Goal: Use online tool/utility: Utilize a website feature to perform a specific function

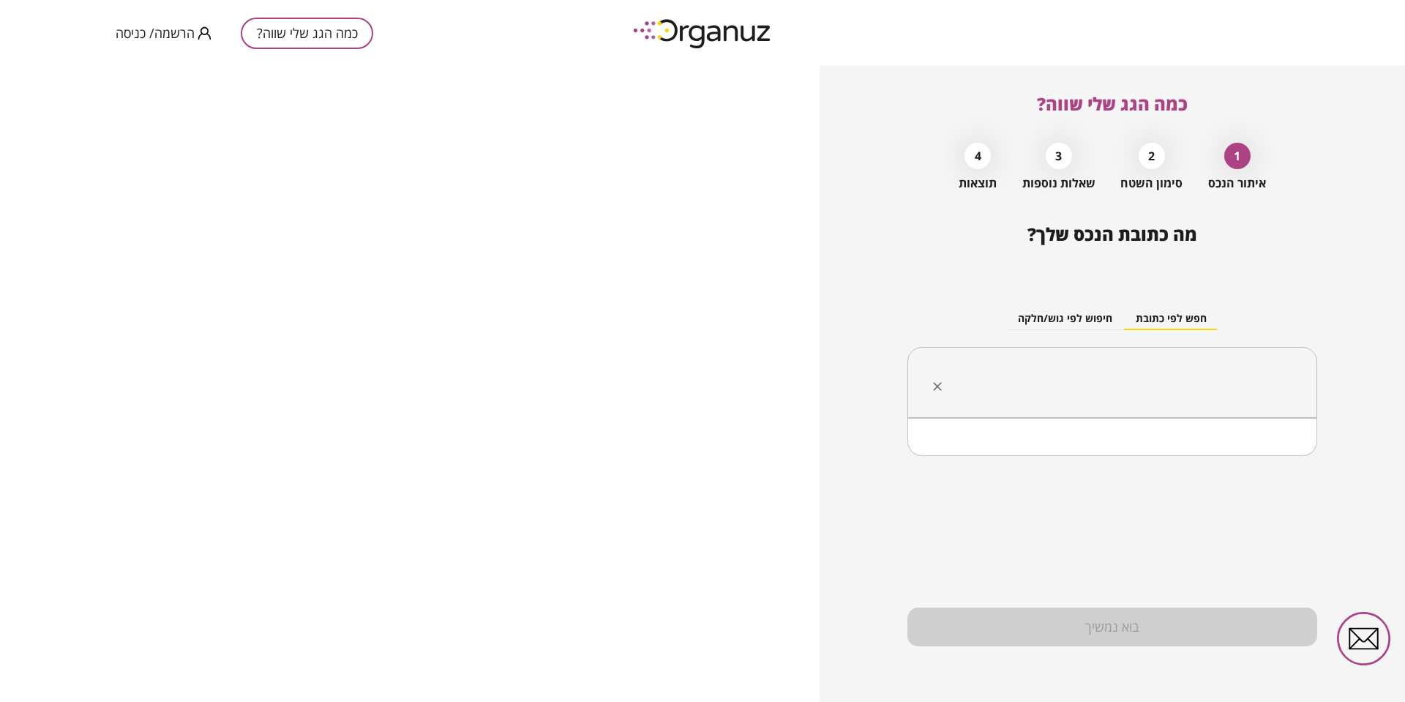
click at [1142, 365] on input "text" at bounding box center [1118, 382] width 364 height 37
click at [1244, 449] on li "יד [PERSON_NAME]" at bounding box center [1113, 456] width 372 height 26
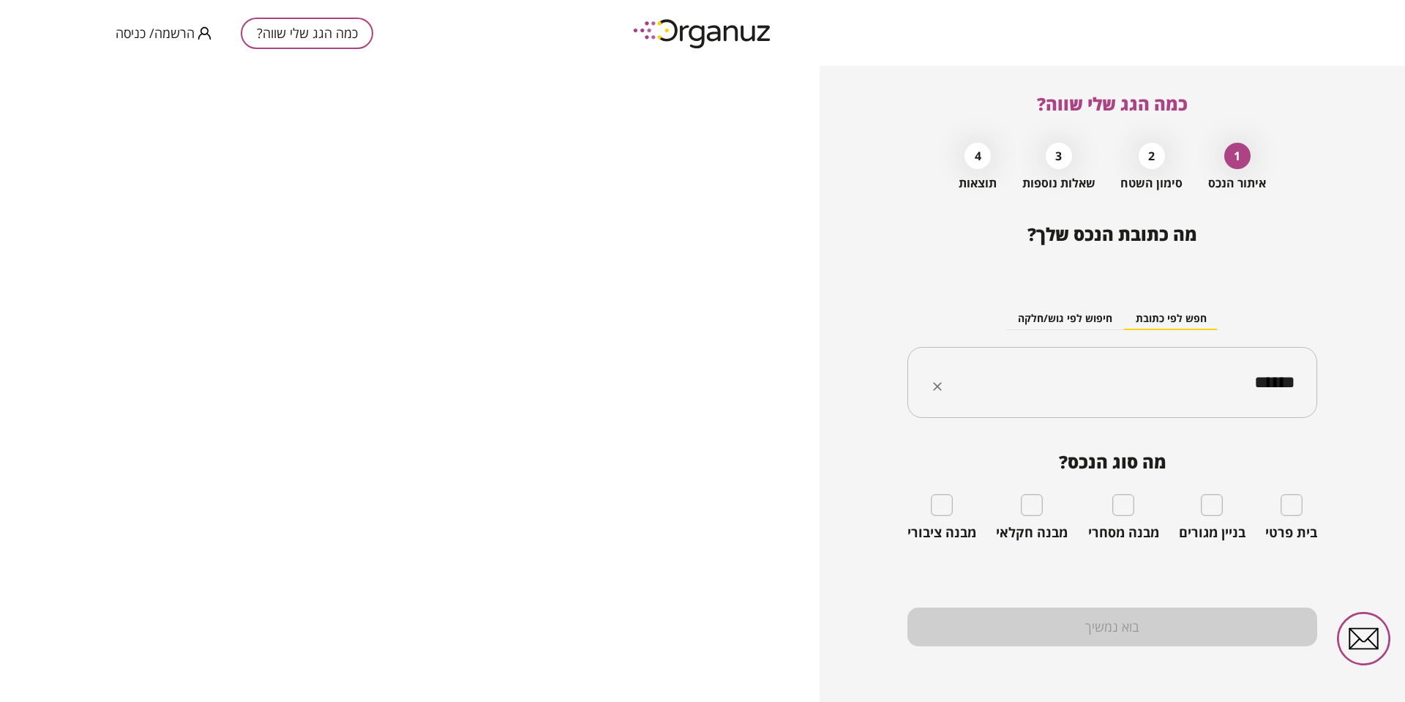
type input "******"
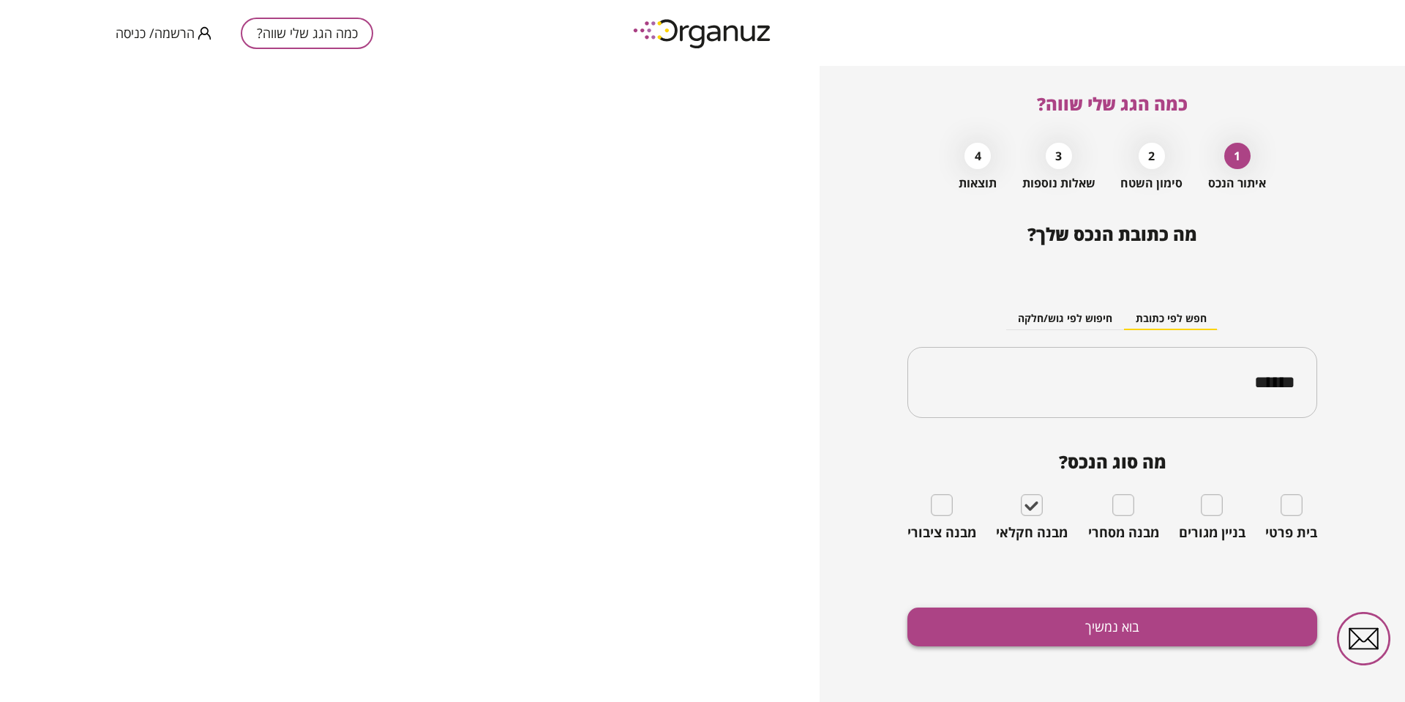
click at [1178, 632] on button "בוא נמשיך" at bounding box center [1113, 626] width 410 height 39
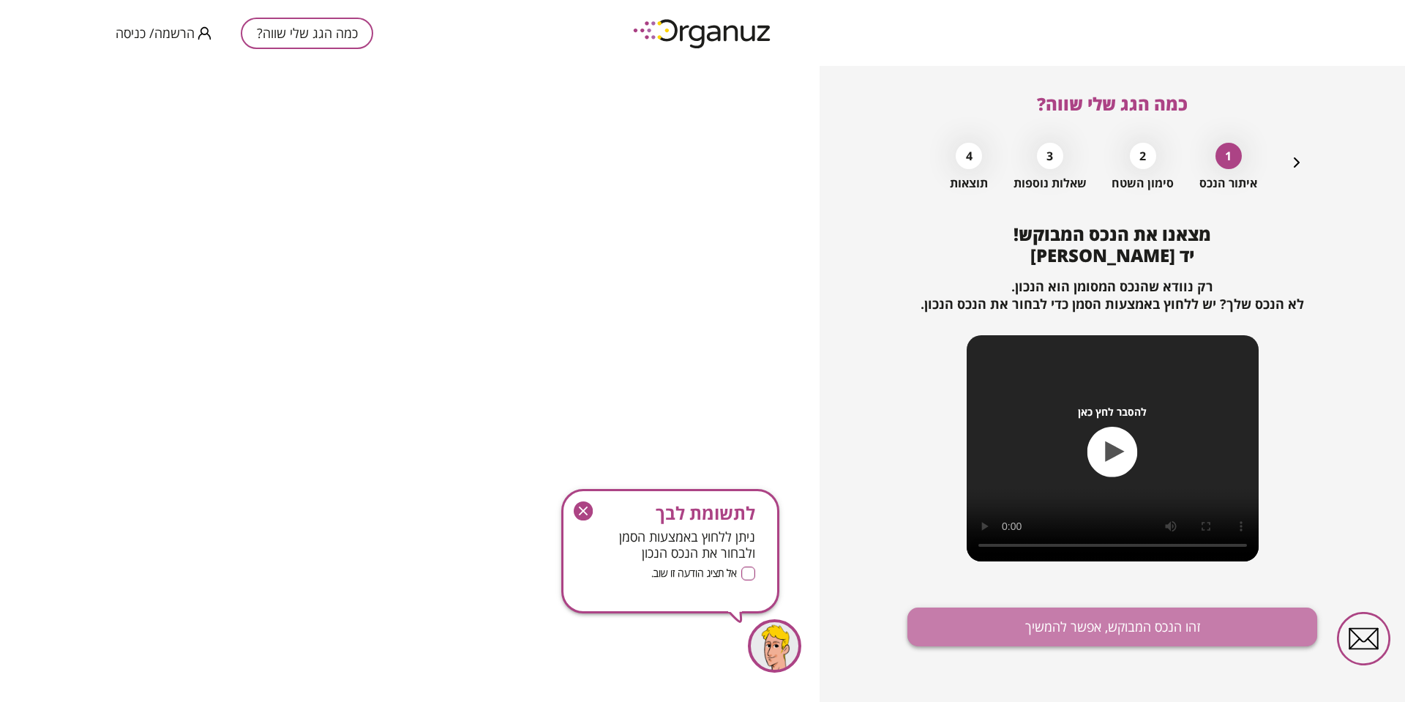
click at [1127, 632] on button "זהו הנכס המבוקש, אפשר להמשיך" at bounding box center [1113, 626] width 410 height 39
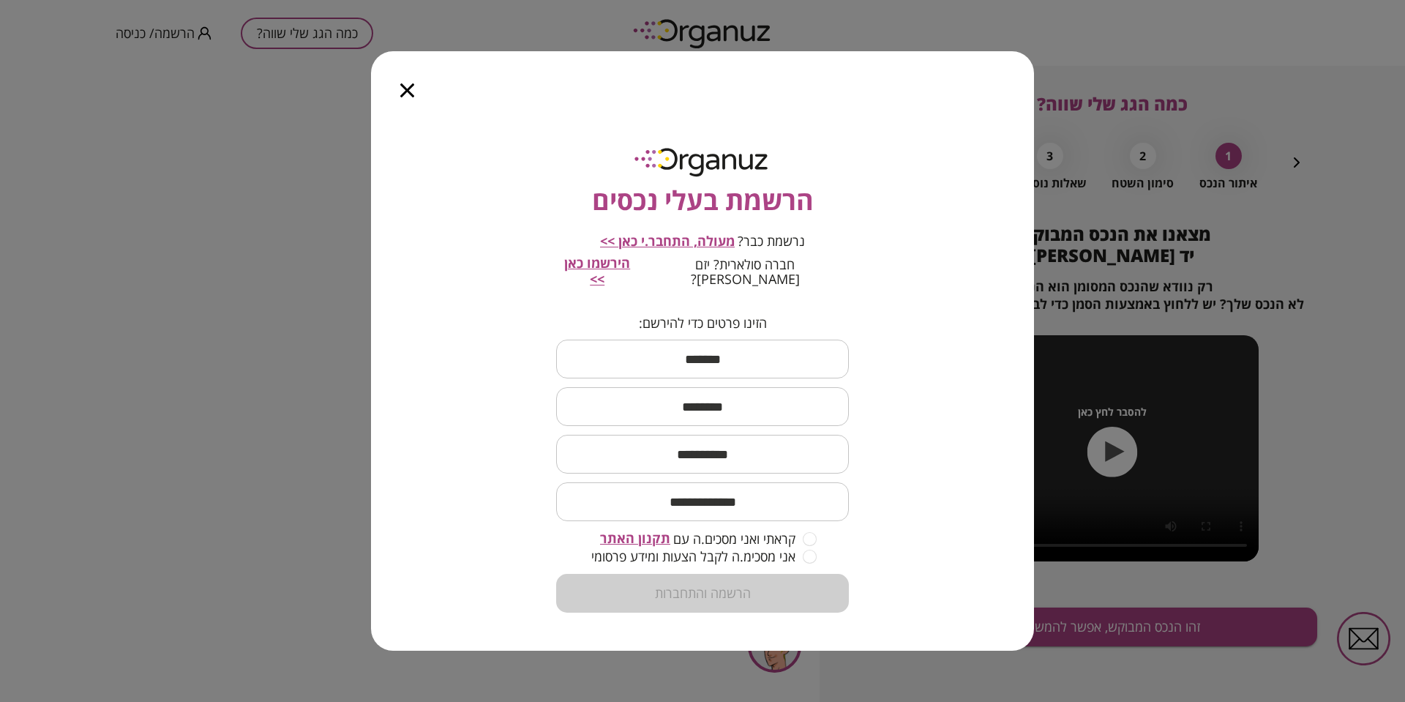
click at [406, 97] on icon "button" at bounding box center [407, 90] width 14 height 14
